Goal: Task Accomplishment & Management: Use online tool/utility

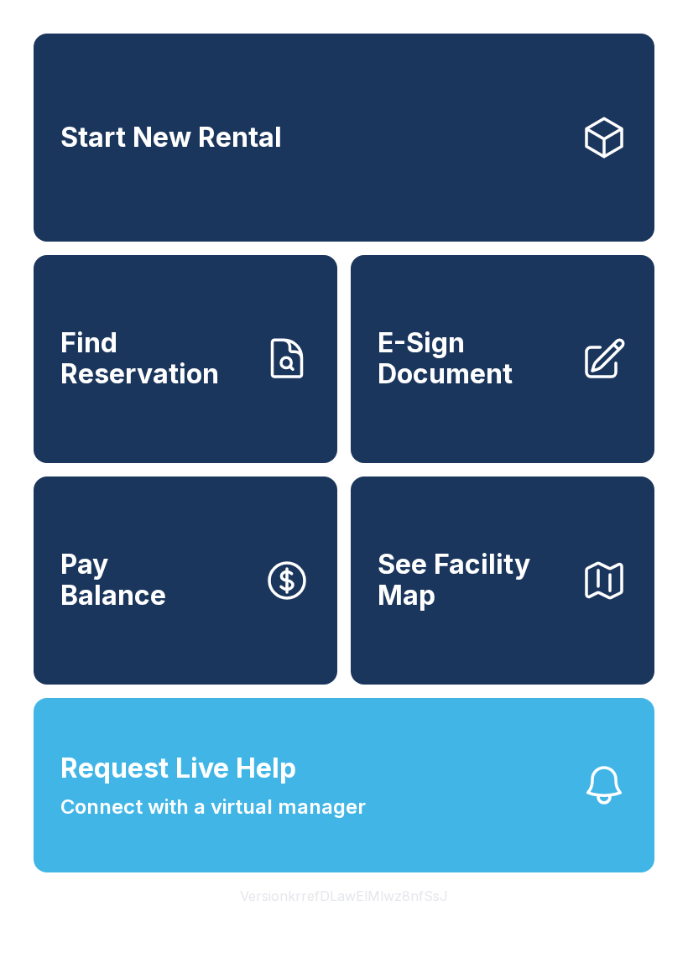
click at [476, 381] on span "E-Sign Document" at bounding box center [472, 358] width 190 height 61
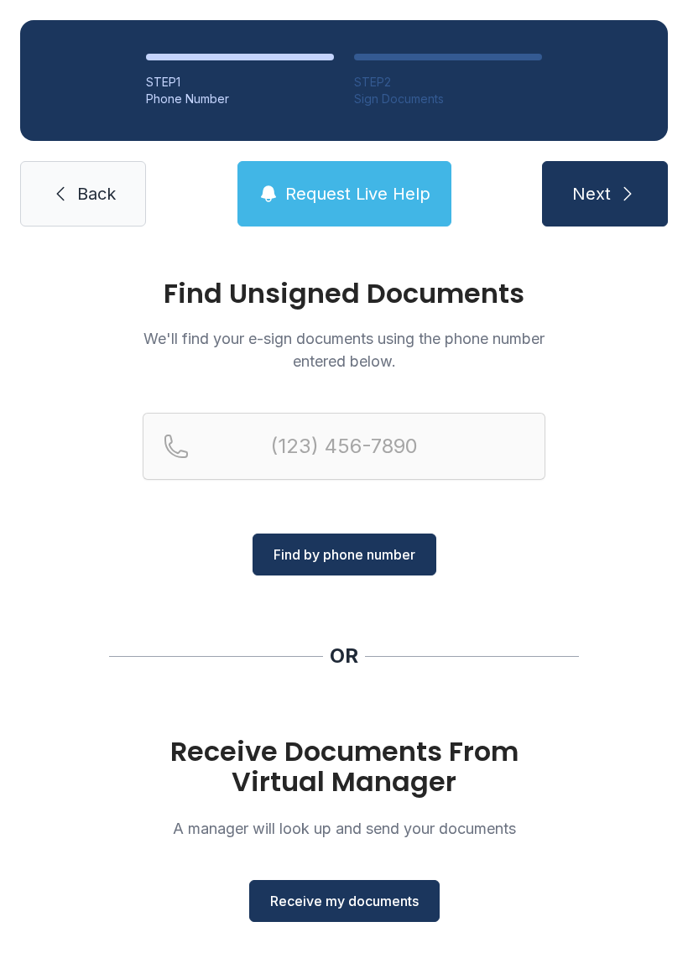
click at [343, 897] on span "Receive my documents" at bounding box center [344, 901] width 148 height 20
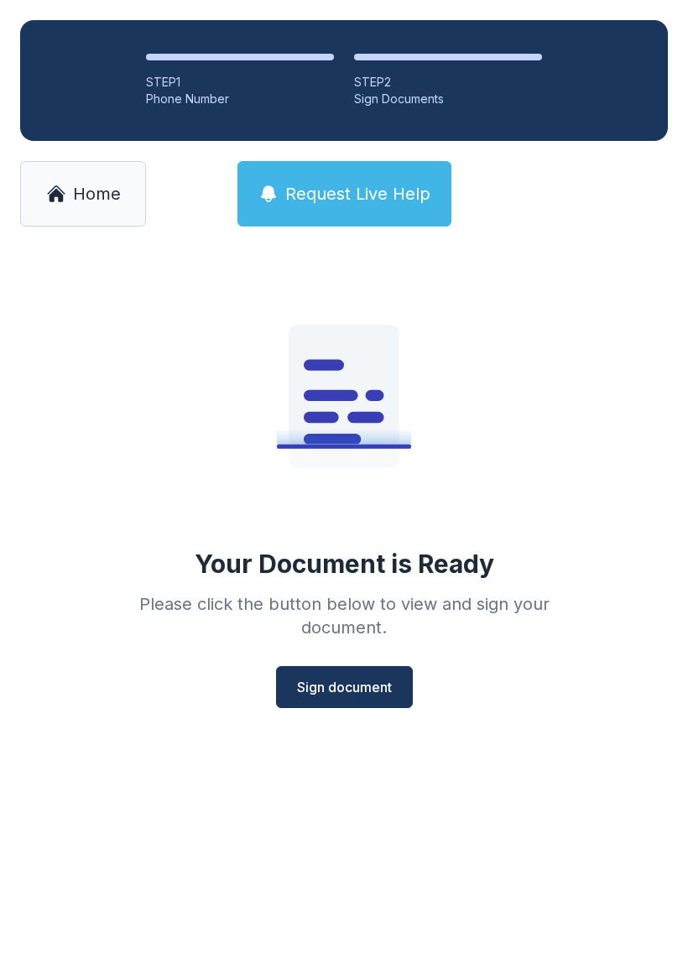
click at [349, 693] on span "Sign document" at bounding box center [344, 687] width 95 height 20
click at [98, 209] on link "Home" at bounding box center [83, 193] width 126 height 65
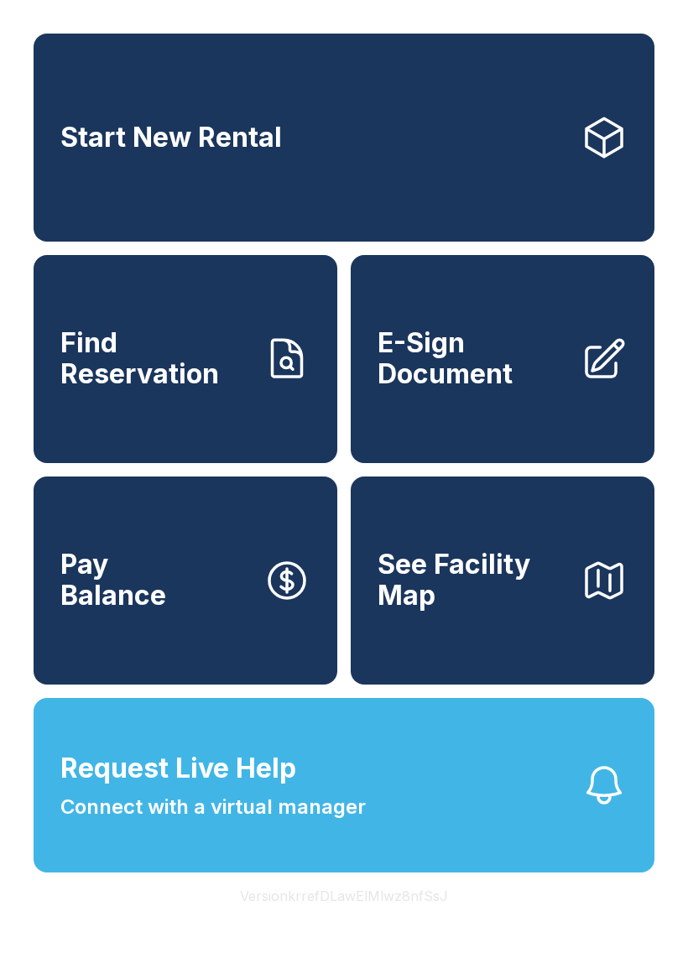
click at [467, 352] on span "E-Sign Document" at bounding box center [472, 358] width 190 height 61
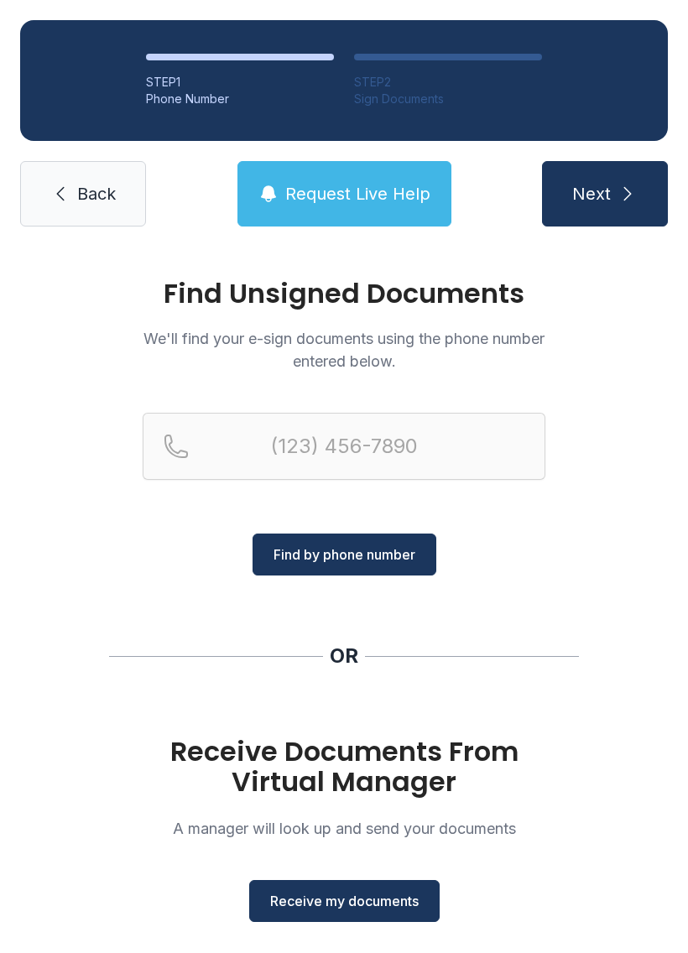
click at [349, 906] on span "Receive my documents" at bounding box center [344, 901] width 148 height 20
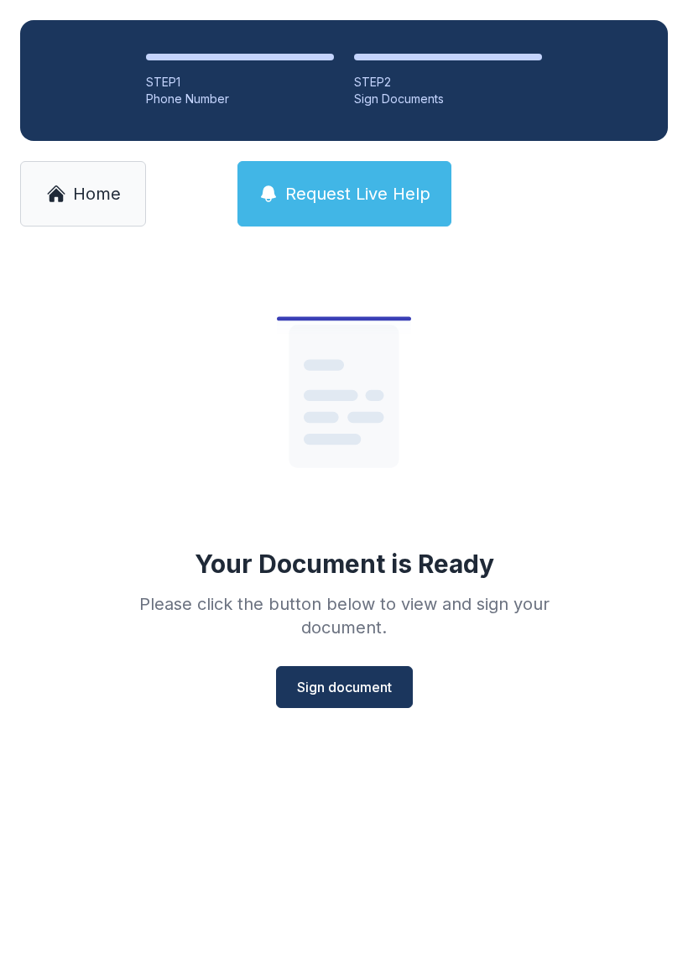
click at [341, 683] on span "Sign document" at bounding box center [344, 687] width 95 height 20
click at [68, 175] on link "Home" at bounding box center [83, 193] width 126 height 65
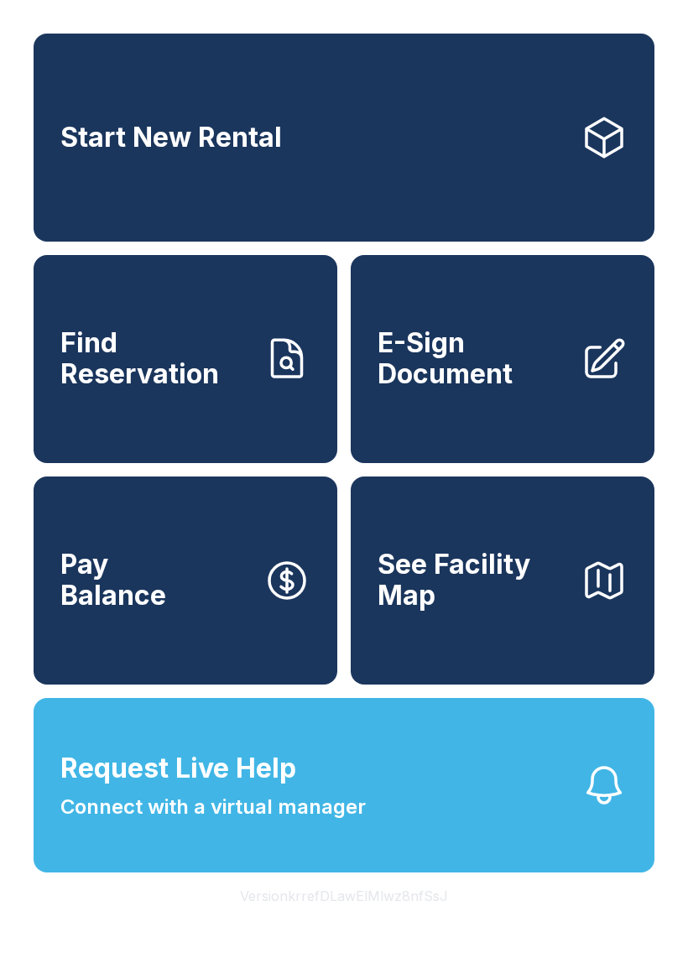
click at [476, 387] on span "E-Sign Document" at bounding box center [472, 358] width 190 height 61
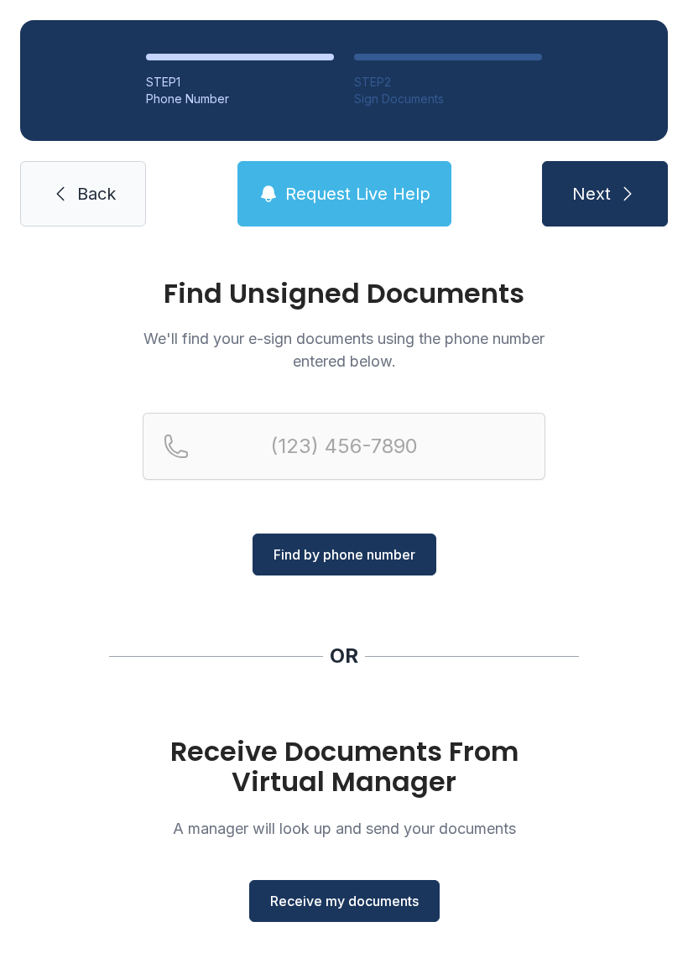
click at [372, 905] on span "Receive my documents" at bounding box center [344, 901] width 148 height 20
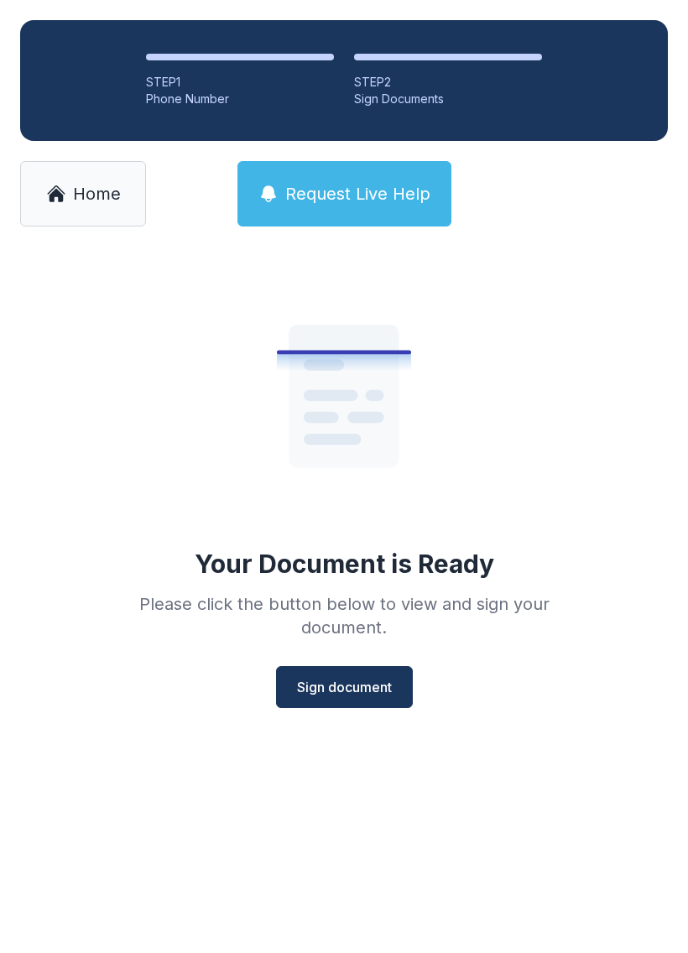
click at [351, 687] on span "Sign document" at bounding box center [344, 687] width 95 height 20
click at [91, 195] on span "Home" at bounding box center [97, 193] width 48 height 23
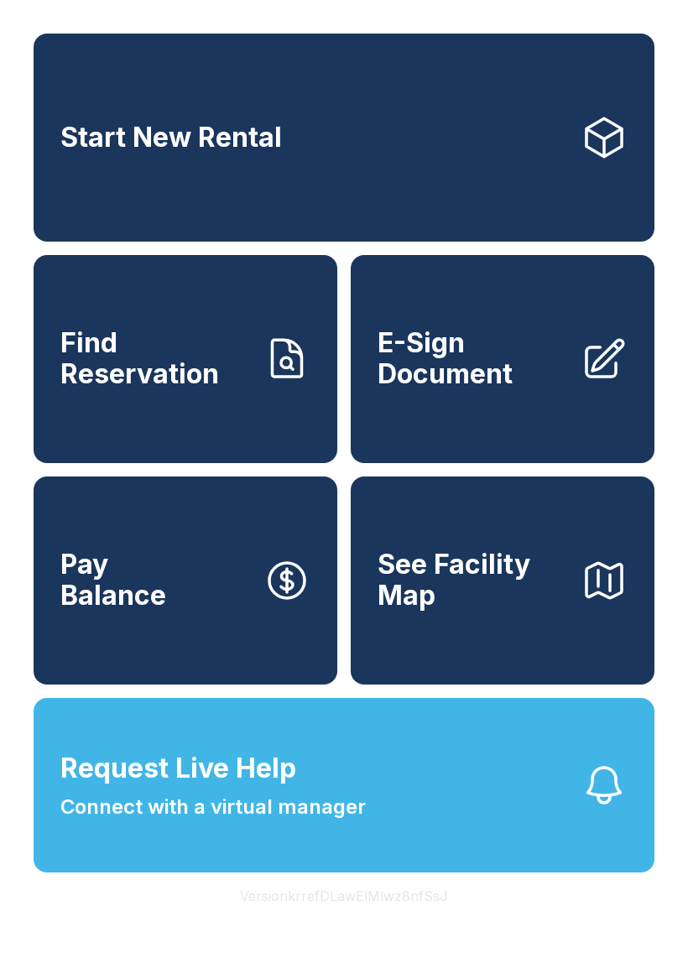
click at [489, 367] on span "E-Sign Document" at bounding box center [472, 358] width 190 height 61
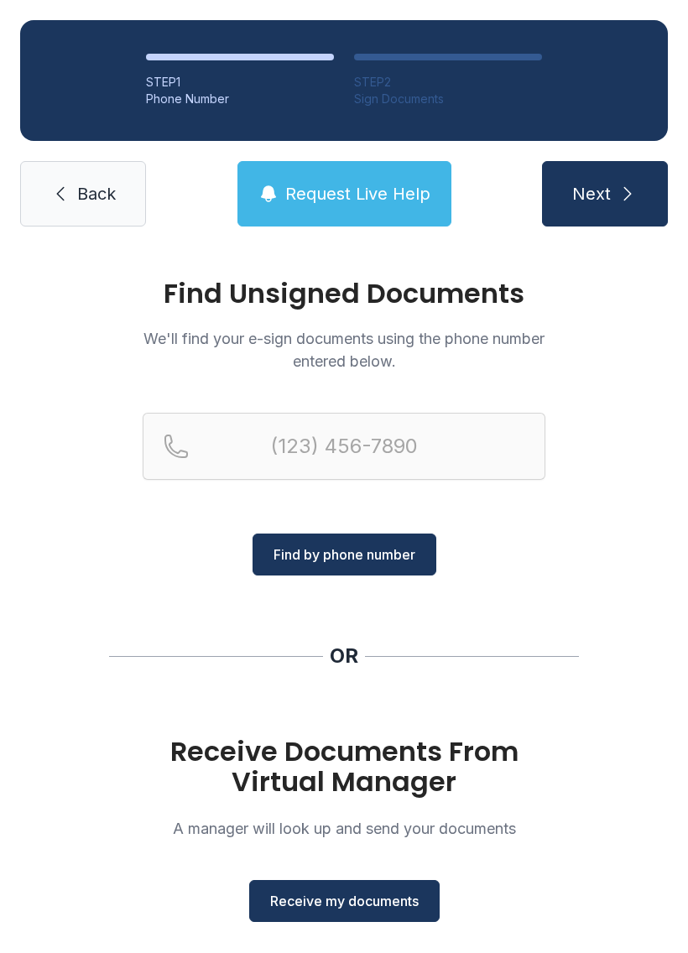
click at [382, 894] on span "Receive my documents" at bounding box center [344, 901] width 148 height 20
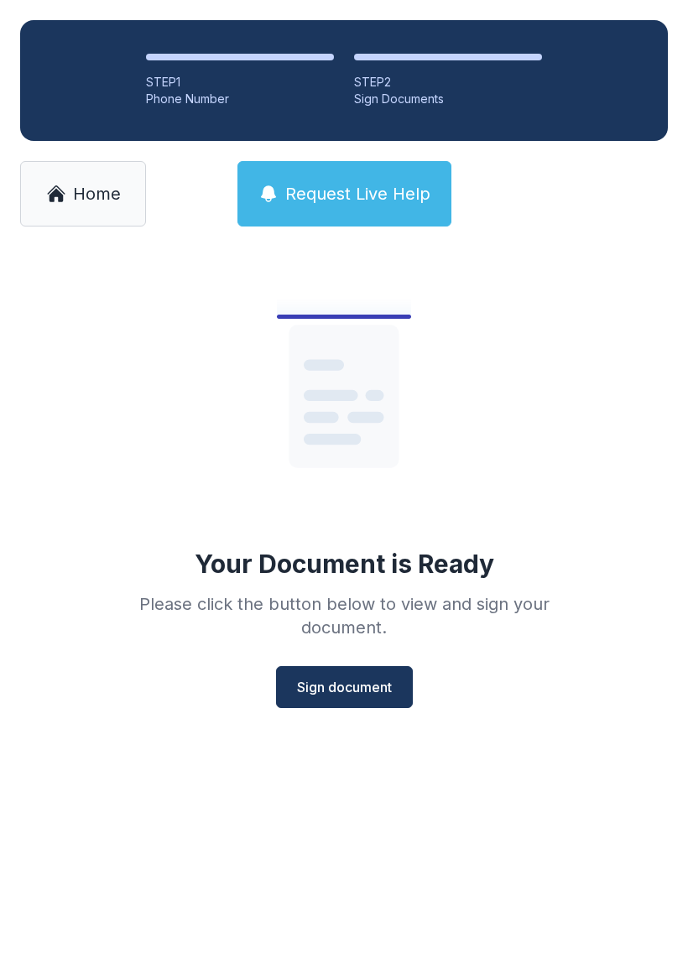
click at [366, 686] on span "Sign document" at bounding box center [344, 687] width 95 height 20
